Goal: Transaction & Acquisition: Purchase product/service

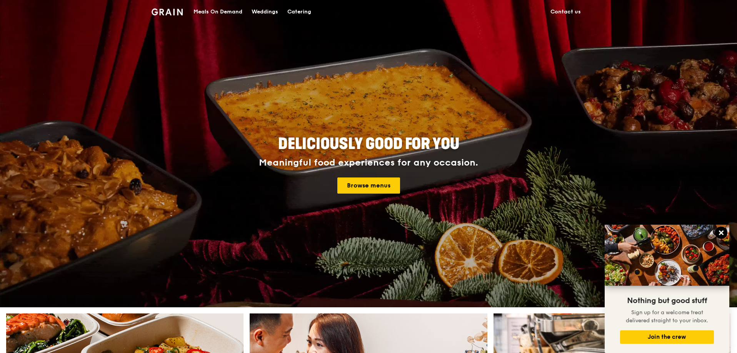
click at [719, 232] on icon at bounding box center [720, 233] width 7 height 7
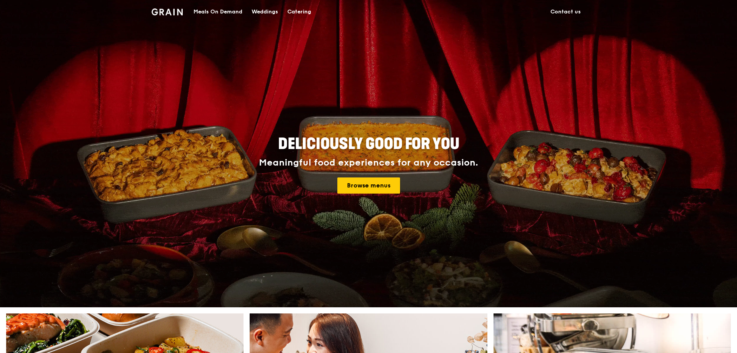
click at [536, 109] on div "Deliciously good for you Meaningful food experiences for any occasion. Browse m…" at bounding box center [368, 165] width 431 height 284
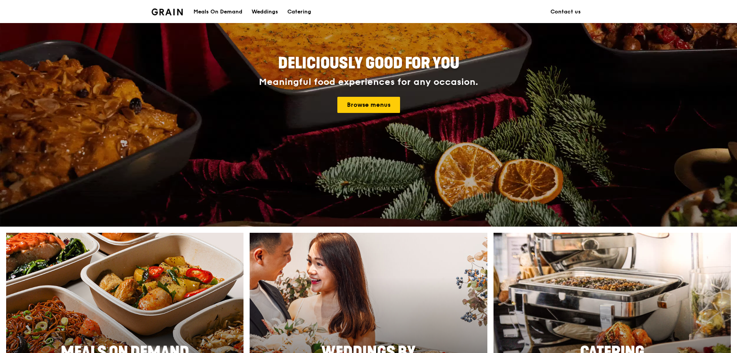
scroll to position [115, 0]
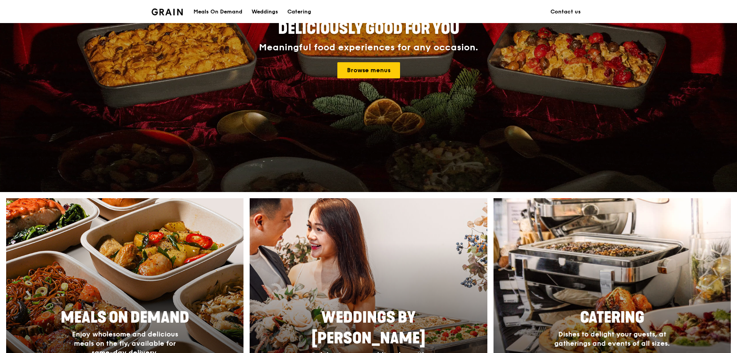
click at [225, 14] on div "Meals On Demand" at bounding box center [217, 11] width 49 height 23
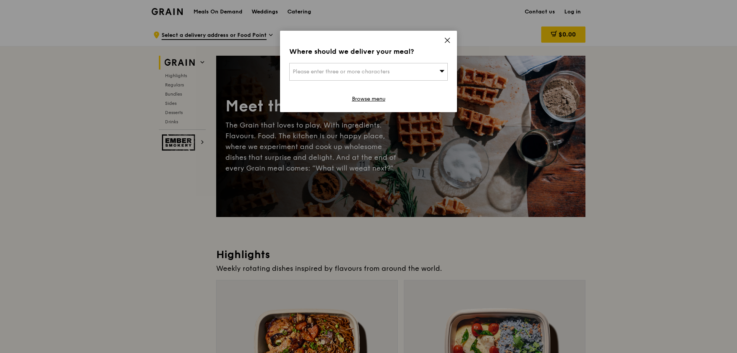
click at [443, 43] on div "Where should we deliver your meal? Please enter three or more characters Browse…" at bounding box center [368, 72] width 177 height 82
click at [450, 39] on icon at bounding box center [447, 40] width 7 height 7
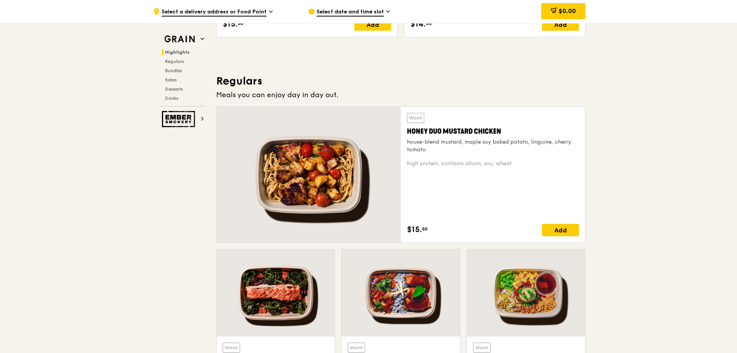
scroll to position [415, 0]
